Goal: Information Seeking & Learning: Learn about a topic

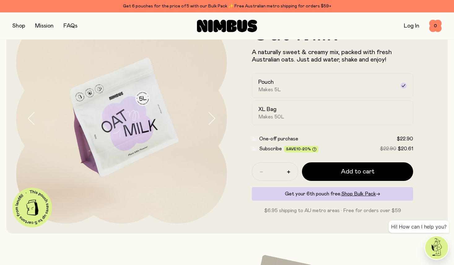
scroll to position [46, 0]
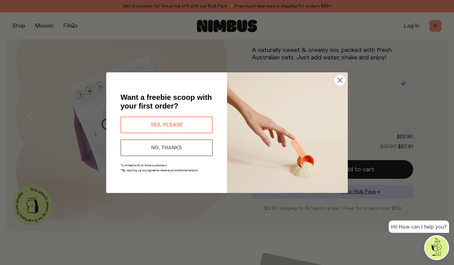
click at [341, 85] on circle "Close dialog" at bounding box center [340, 80] width 10 height 10
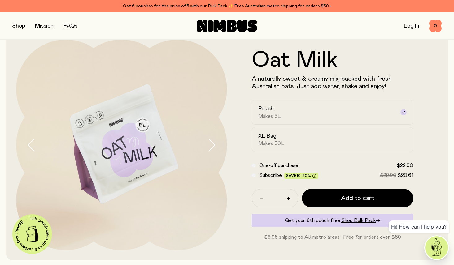
scroll to position [0, 0]
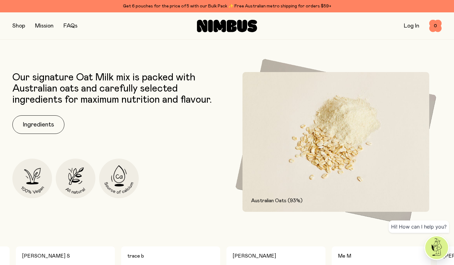
scroll to position [241, 0]
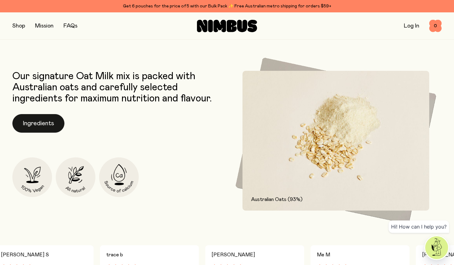
click at [33, 121] on button "Ingredients" at bounding box center [38, 123] width 52 height 19
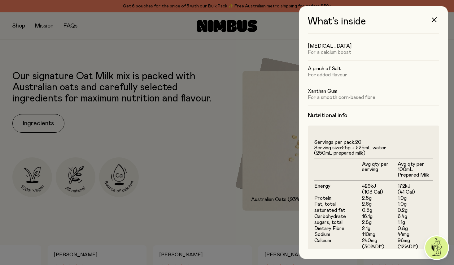
scroll to position [0, 0]
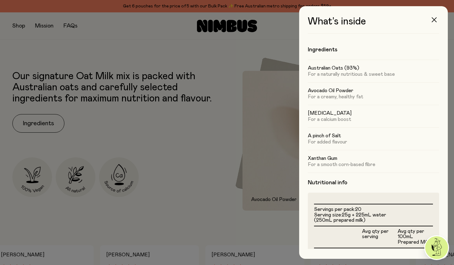
click at [433, 20] on icon "button" at bounding box center [434, 19] width 5 height 5
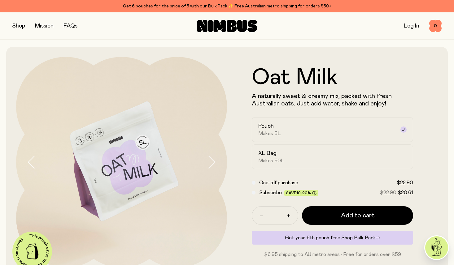
scroll to position [241, 0]
